Goal: Task Accomplishment & Management: Manage account settings

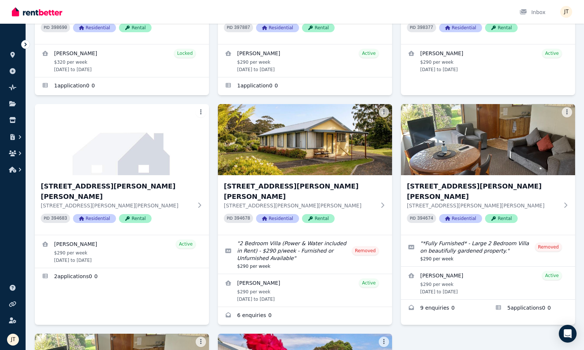
scroll to position [220, 0]
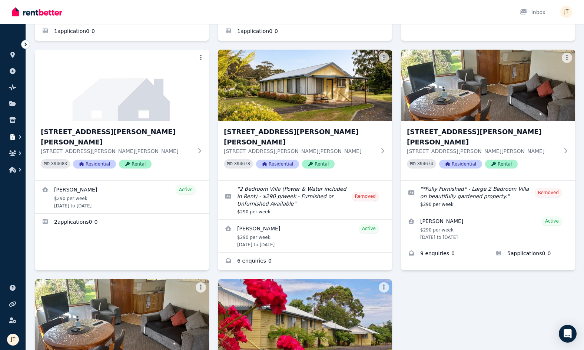
click at [15, 139] on icon "button" at bounding box center [12, 137] width 4 height 6
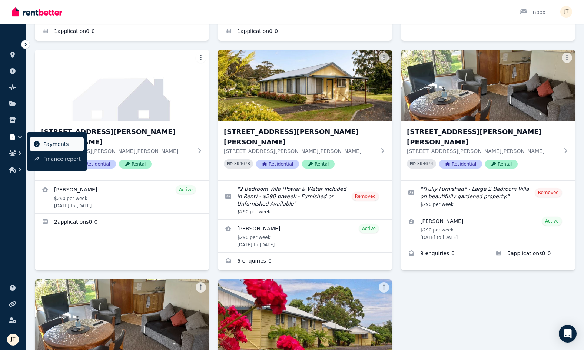
click at [54, 149] on link "Payments" at bounding box center [57, 144] width 54 height 15
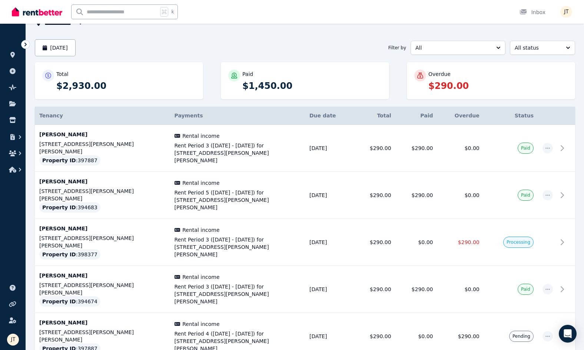
scroll to position [136, 0]
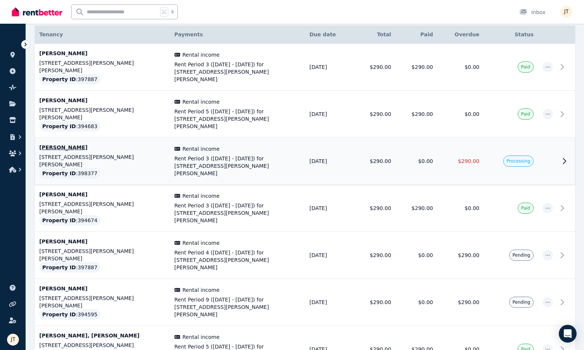
click at [331, 143] on td "[DATE]" at bounding box center [329, 161] width 49 height 47
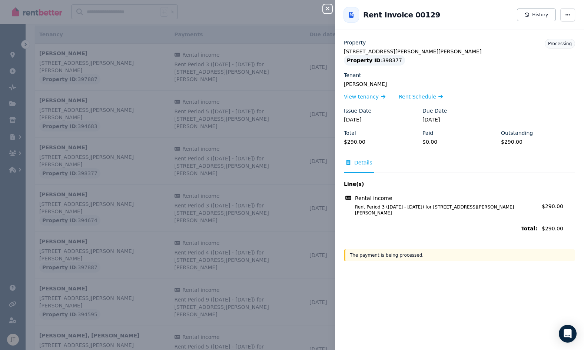
click at [218, 105] on div "Close panel Back to Rent Invoice 00129 History Property [STREET_ADDRESS][PERSON…" at bounding box center [292, 175] width 584 height 350
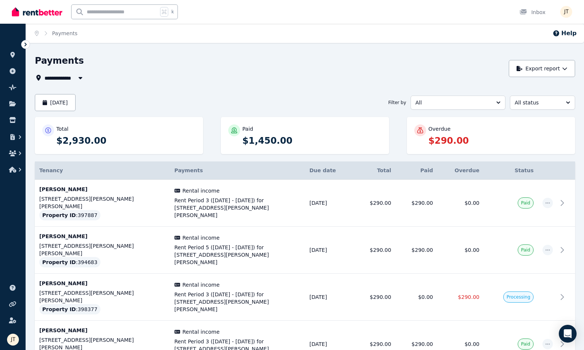
scroll to position [0, 0]
click at [14, 56] on icon at bounding box center [12, 55] width 4 height 6
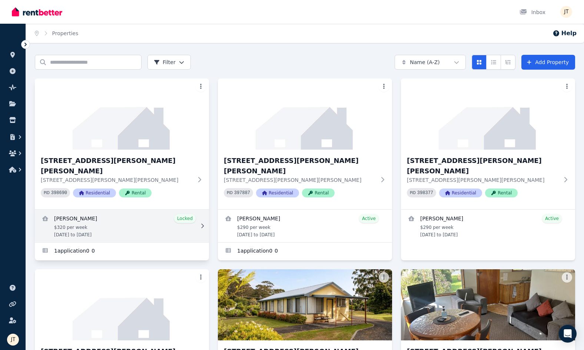
click at [88, 210] on link "View details for Mathieu Venezia" at bounding box center [122, 226] width 174 height 33
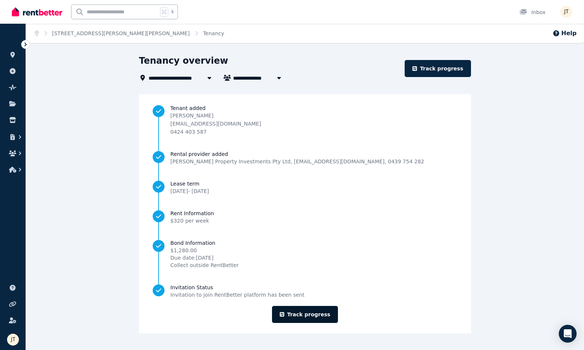
click at [307, 311] on link "Track progress" at bounding box center [305, 314] width 66 height 17
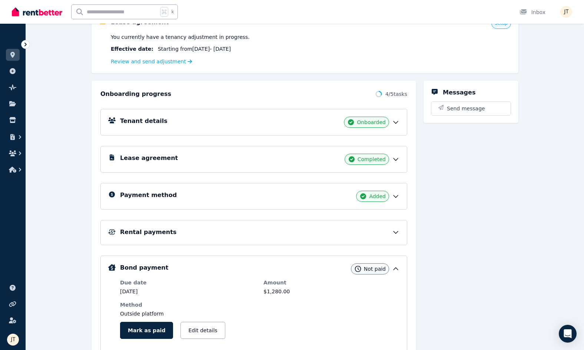
scroll to position [123, 0]
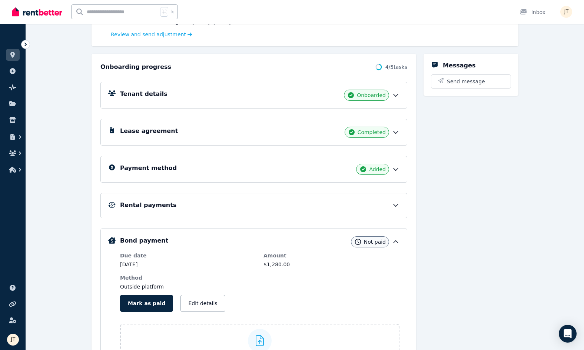
click at [300, 167] on div "Payment method Added" at bounding box center [260, 169] width 280 height 11
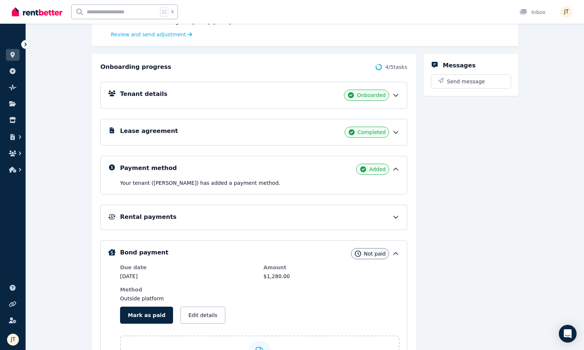
click at [274, 217] on div "Rental payments" at bounding box center [260, 217] width 280 height 9
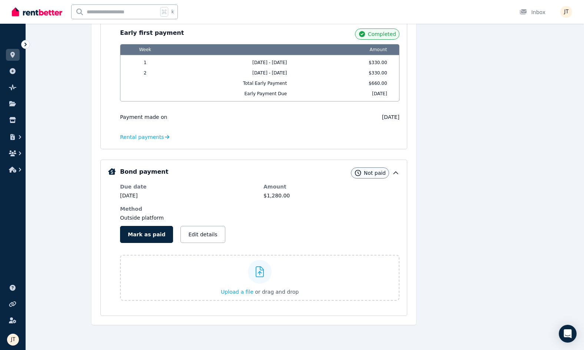
scroll to position [332, 0]
click at [155, 232] on button "Mark as paid" at bounding box center [146, 234] width 53 height 17
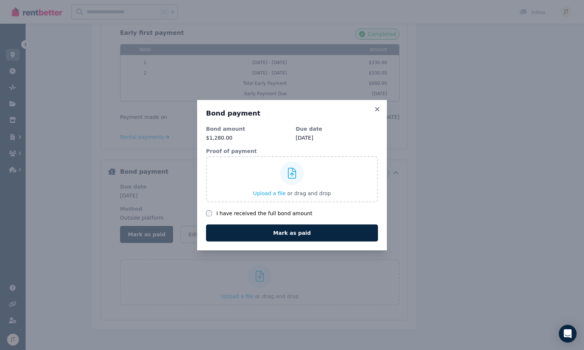
click at [258, 214] on label "I have received the full bond amount" at bounding box center [265, 213] width 96 height 7
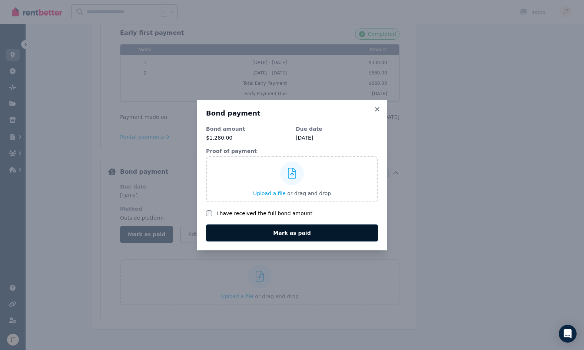
click at [294, 234] on button "Mark as paid" at bounding box center [292, 233] width 172 height 17
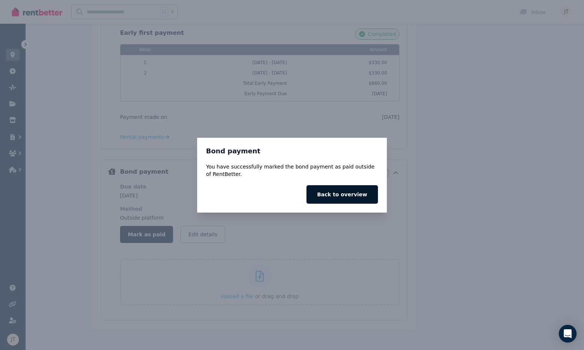
click at [340, 193] on button "Back to overview" at bounding box center [343, 194] width 72 height 19
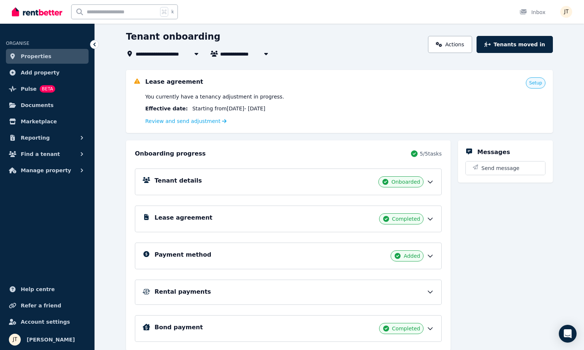
scroll to position [62, 0]
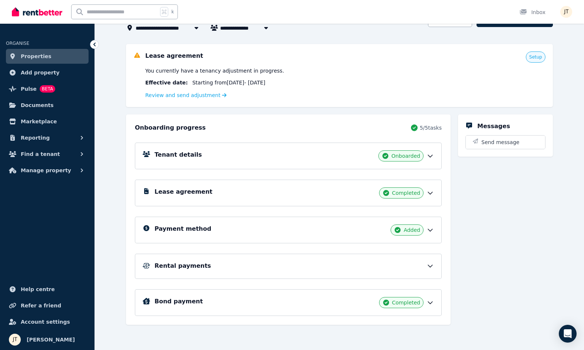
drag, startPoint x: 251, startPoint y: 227, endPoint x: 241, endPoint y: 245, distance: 20.7
click at [241, 245] on div "Tenant details Onboarded Lease agreement Completed Payment method Added Rental …" at bounding box center [288, 224] width 307 height 184
click at [222, 278] on div "Rental payments" at bounding box center [288, 266] width 307 height 25
click at [232, 265] on div "Rental payments" at bounding box center [295, 266] width 280 height 9
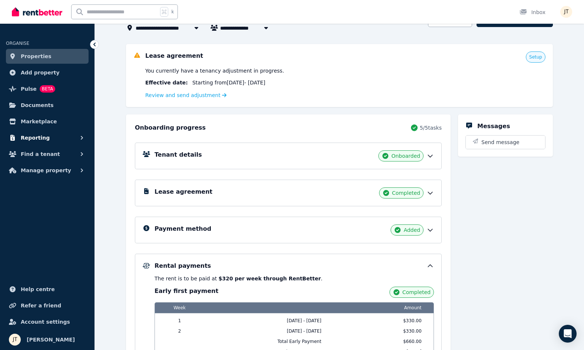
click at [43, 132] on button "Reporting" at bounding box center [47, 137] width 83 height 15
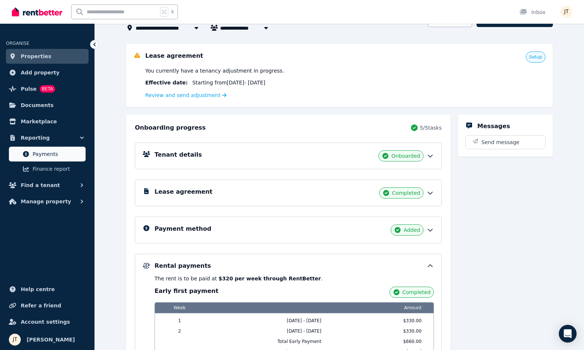
click at [45, 152] on span "Payments" at bounding box center [58, 154] width 50 height 9
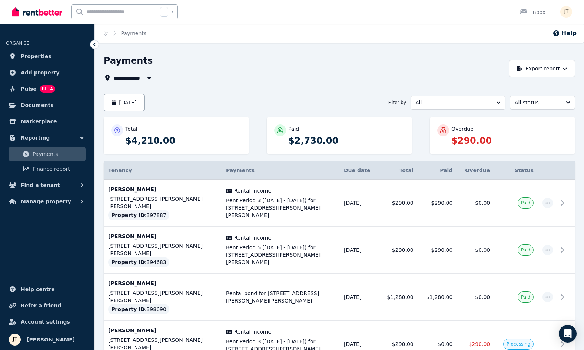
click at [444, 76] on div "**********" at bounding box center [304, 77] width 401 height 9
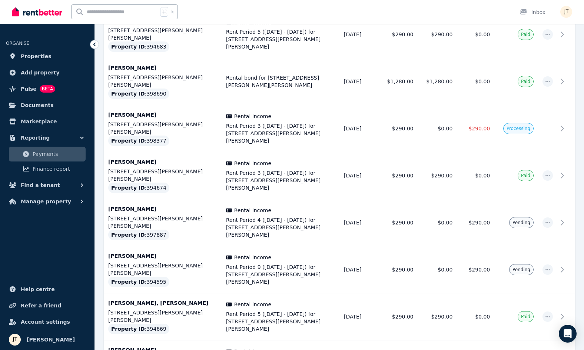
scroll to position [245, 0]
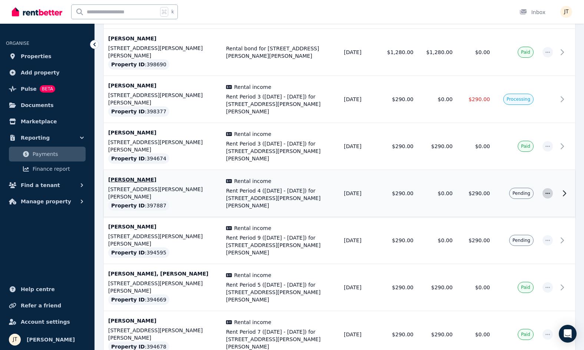
click at [550, 191] on icon "button" at bounding box center [548, 193] width 6 height 5
click at [43, 54] on span "Properties" at bounding box center [36, 56] width 31 height 9
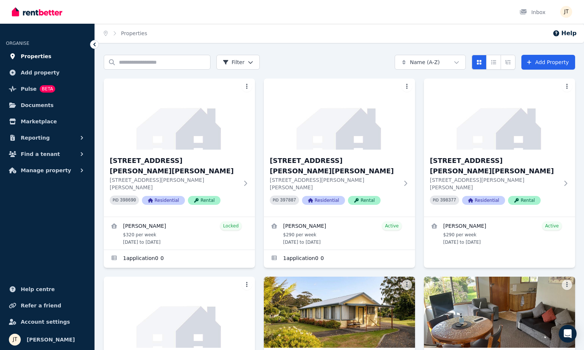
click at [36, 59] on span "Properties" at bounding box center [36, 56] width 31 height 9
click at [30, 49] on link "Properties" at bounding box center [47, 56] width 83 height 15
click at [31, 54] on span "Properties" at bounding box center [36, 56] width 31 height 9
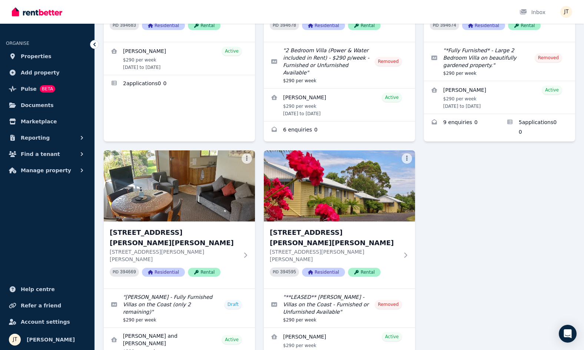
scroll to position [373, 0]
click at [449, 171] on div "1/21 Andrew St, Strahan 1/21 Andrew St, Strahan TAS 7468 PID 398690 Residential…" at bounding box center [340, 46] width 472 height 680
click at [479, 169] on div "1/21 Andrew St, Strahan 1/21 Andrew St, Strahan TAS 7468 PID 398690 Residential…" at bounding box center [340, 46] width 472 height 680
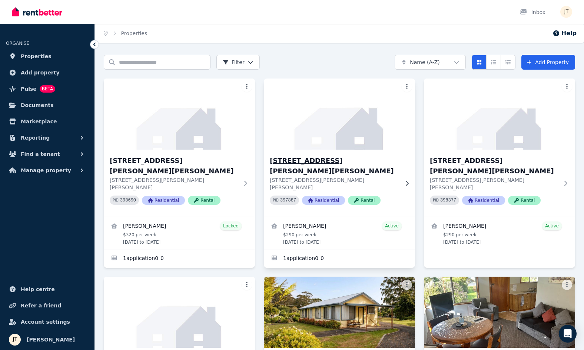
scroll to position [0, 0]
click at [35, 54] on span "Properties" at bounding box center [36, 56] width 31 height 9
